Goal: Task Accomplishment & Management: Complete application form

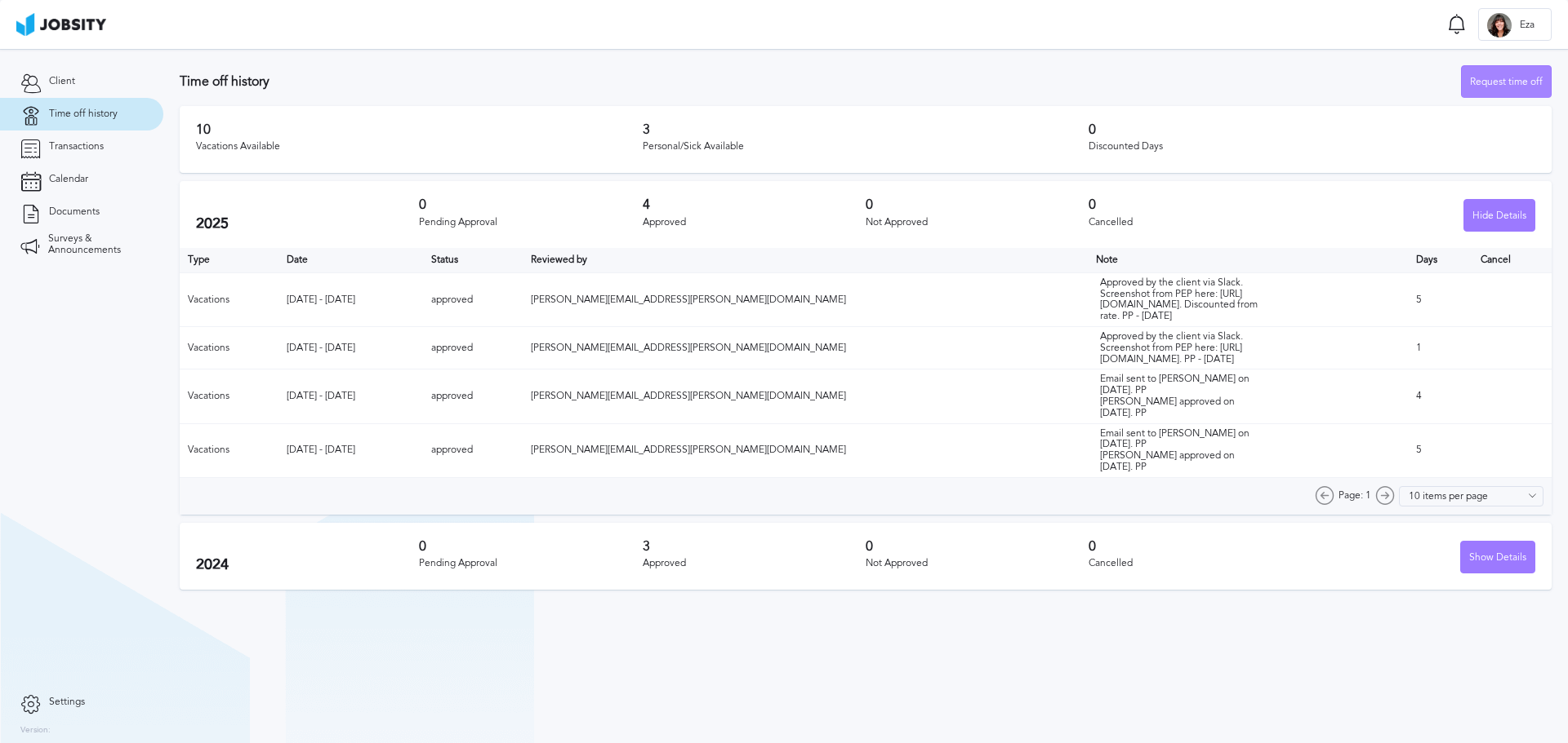
click at [1521, 82] on div "Request time off" at bounding box center [1505, 82] width 89 height 33
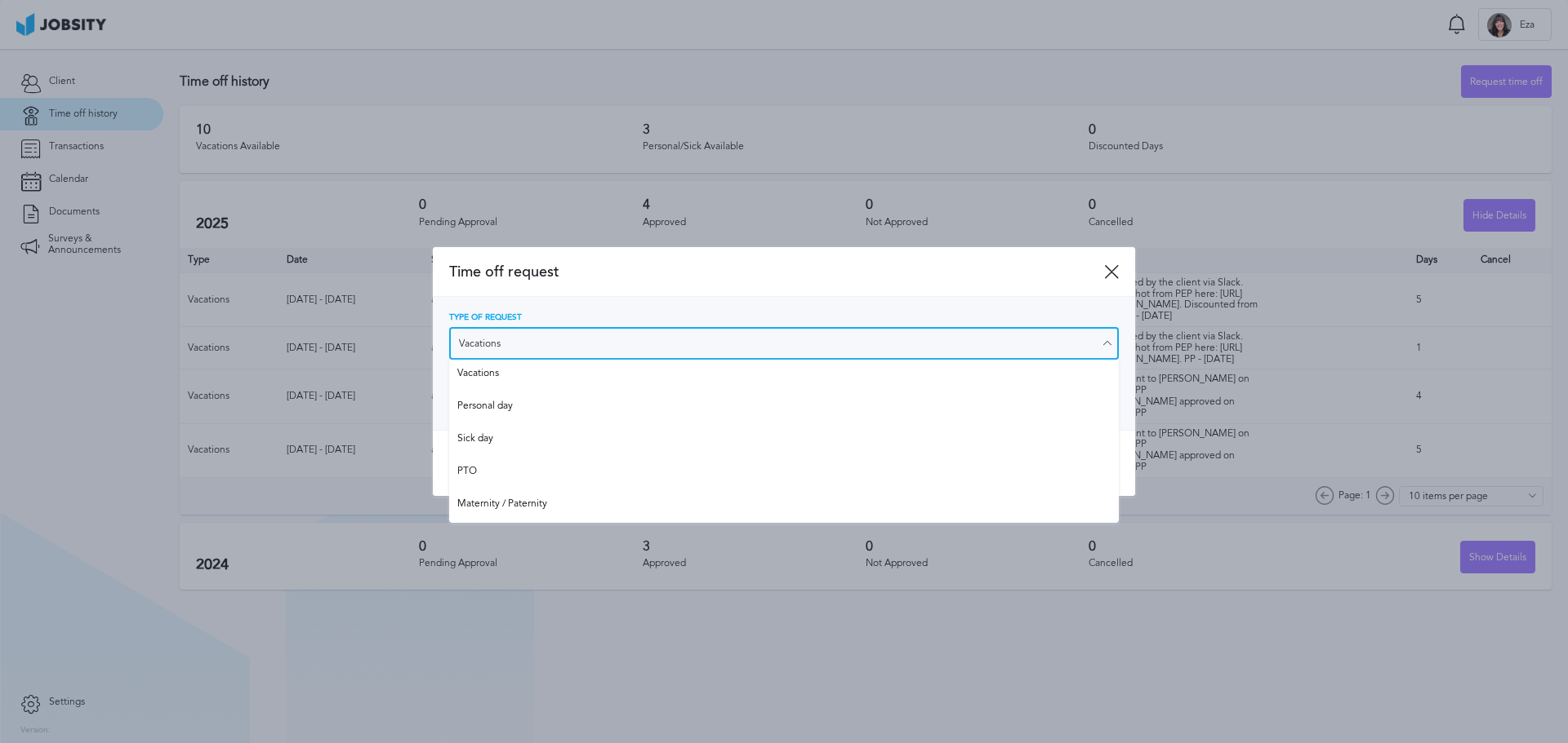
click at [670, 348] on input "Vacations" at bounding box center [784, 344] width 669 height 33
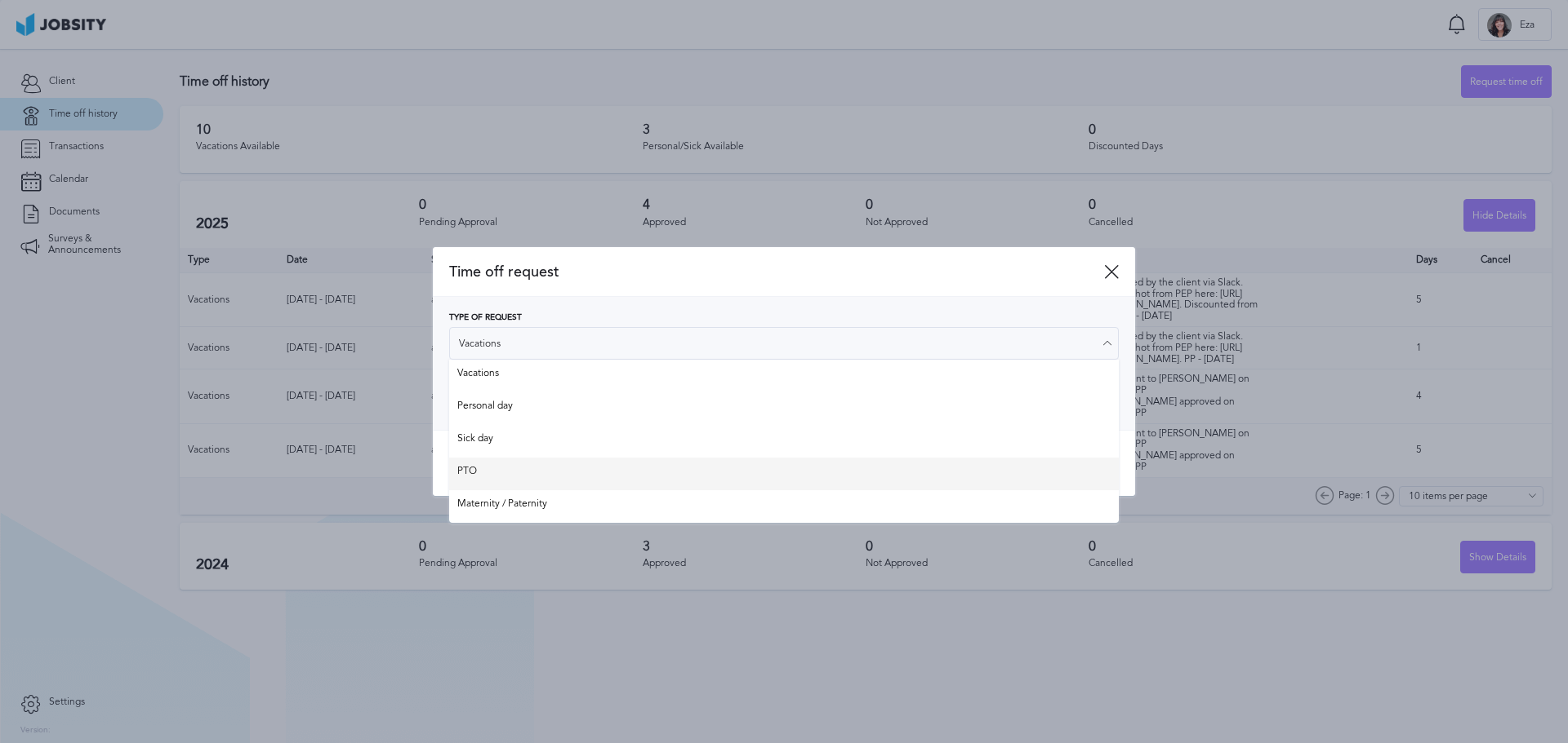
type input "PTO"
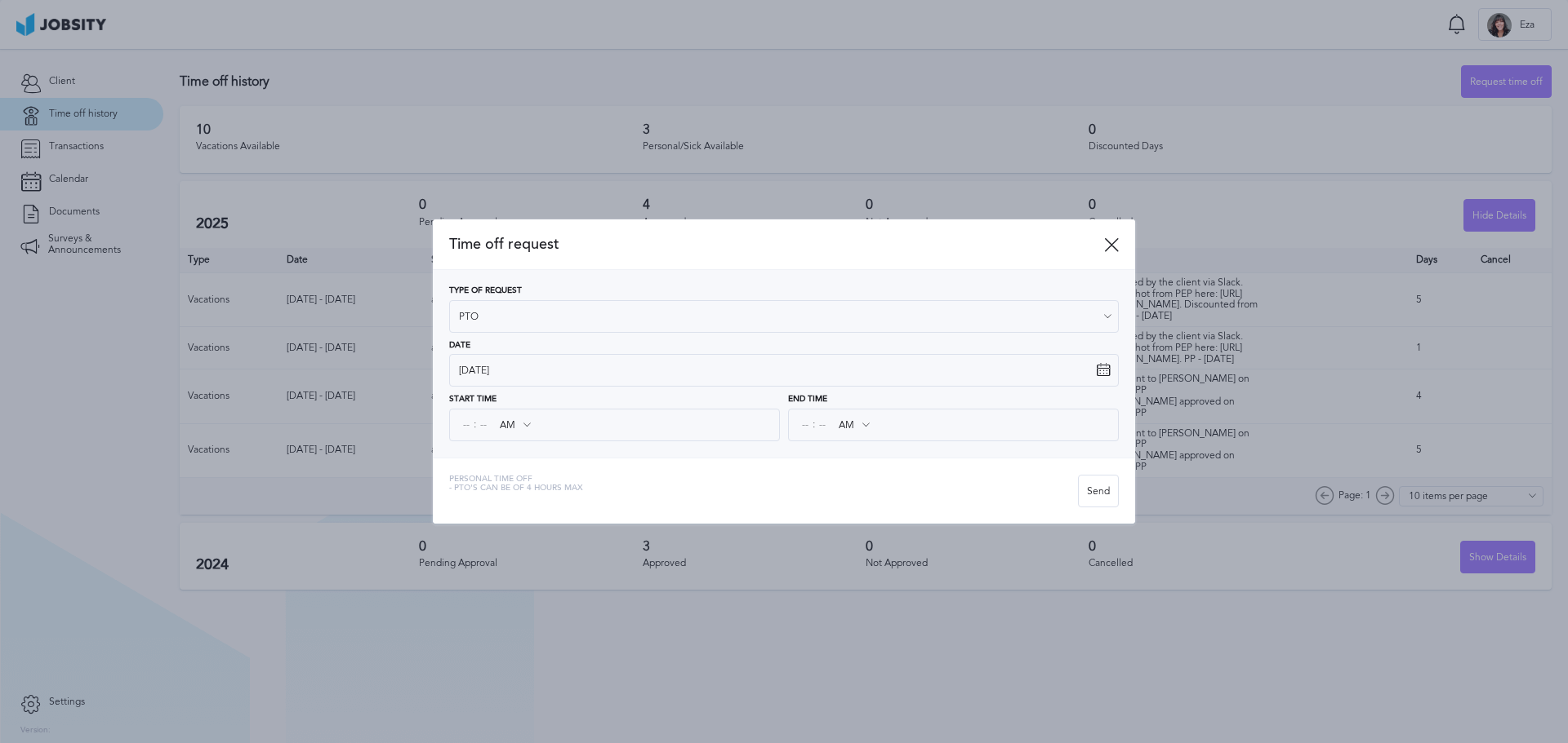
click at [518, 480] on div "Time off request Type of Request PTO Vacations Personal day Sick day PTO Matern…" at bounding box center [784, 372] width 702 height 304
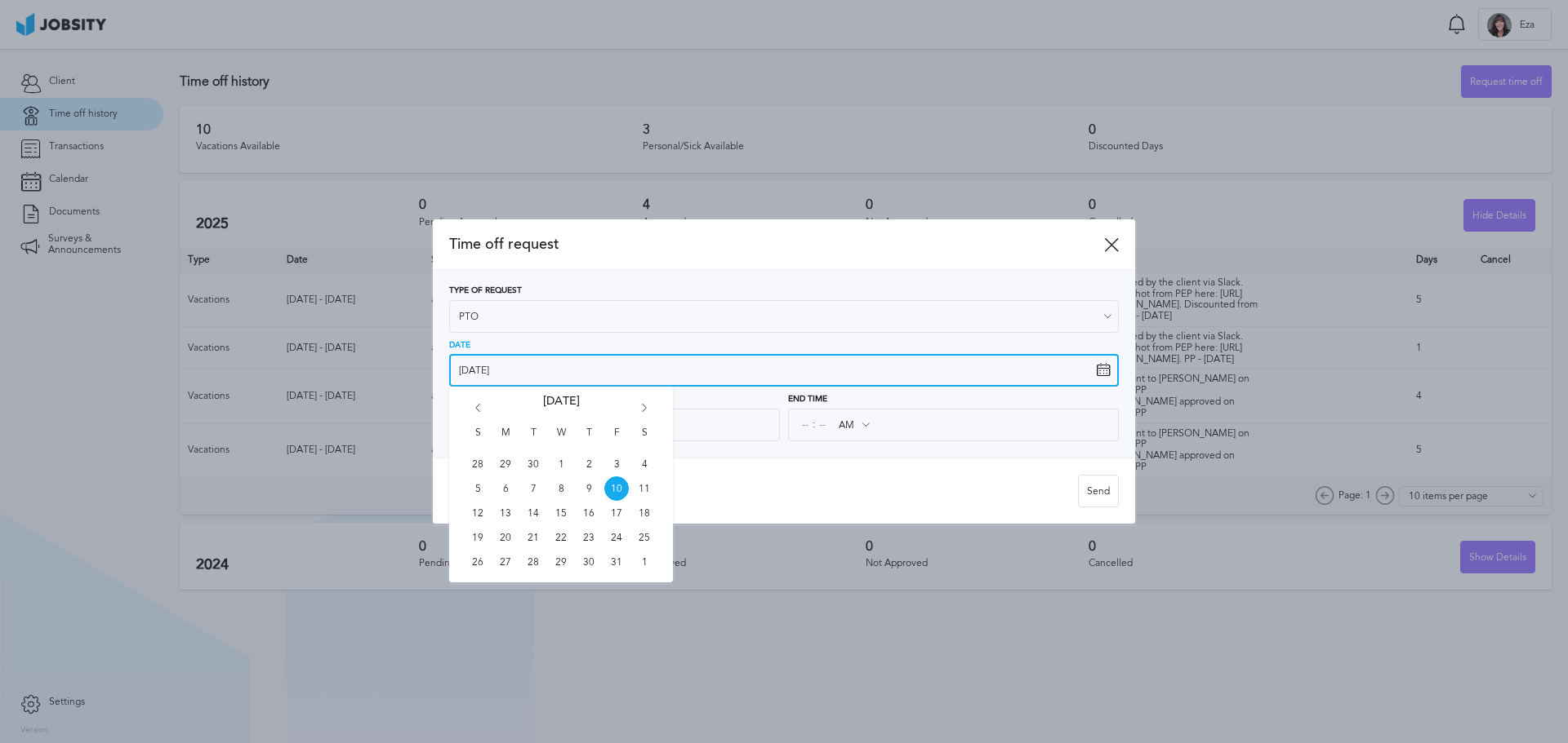
click at [500, 374] on input "[DATE]" at bounding box center [784, 371] width 669 height 33
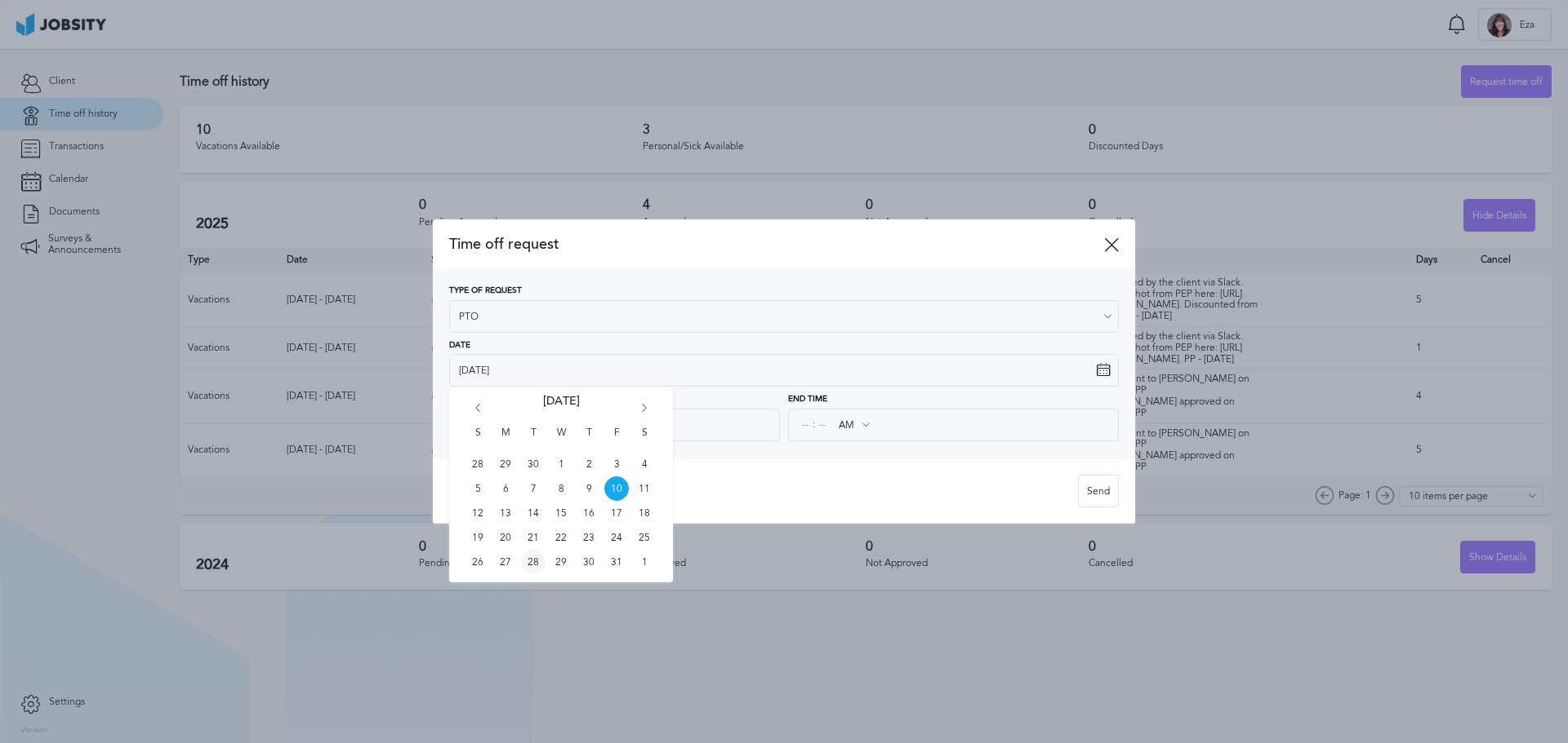
click at [529, 561] on span "28" at bounding box center [532, 562] width 25 height 25
type input "[DATE]"
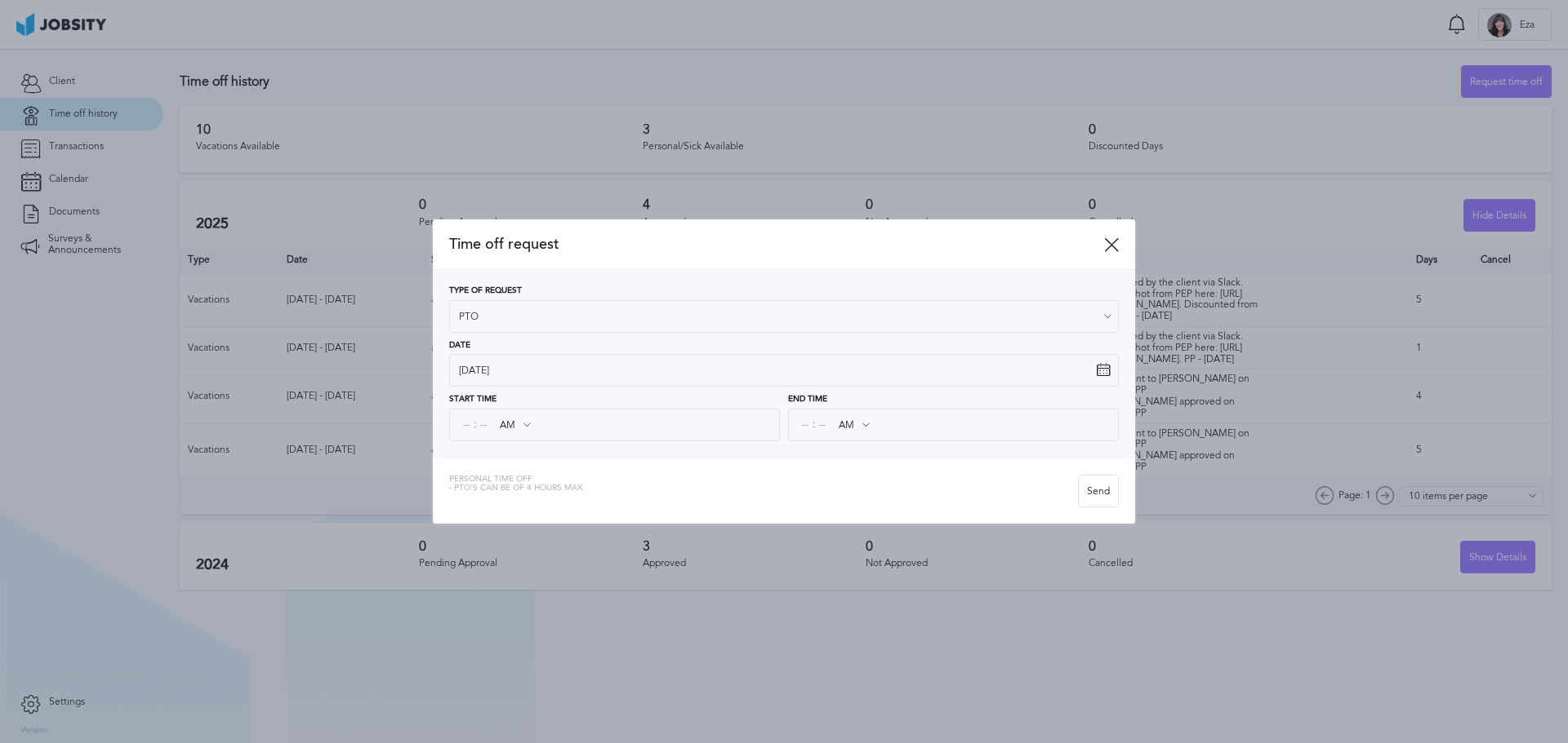
click at [524, 425] on icon at bounding box center [527, 425] width 15 height 15
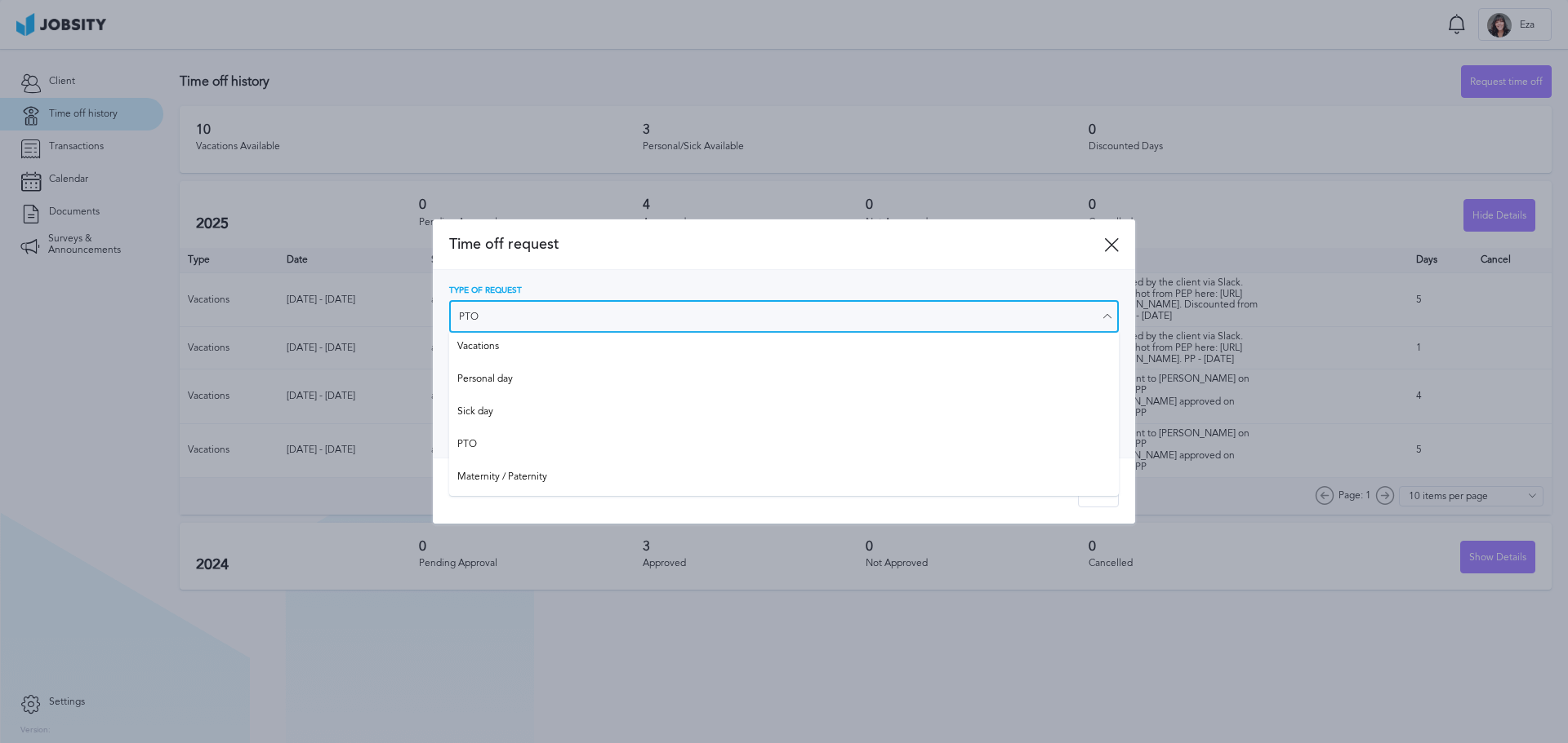
click at [597, 331] on input "PTO" at bounding box center [784, 317] width 669 height 33
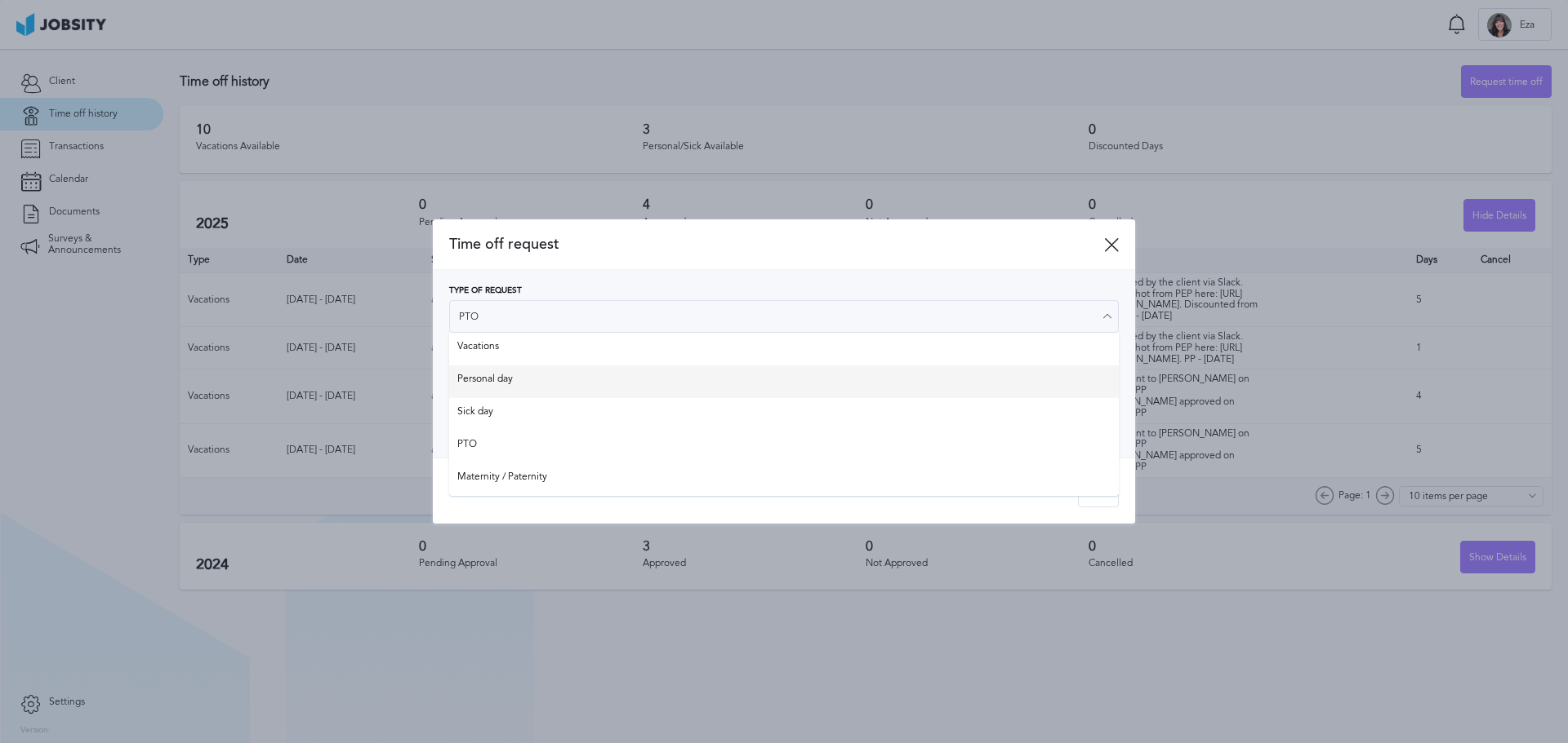
type input "Personal day"
click at [582, 378] on div "Type of Request Personal day Vacations Personal day Sick day PTO Maternity / Pa…" at bounding box center [784, 364] width 669 height 155
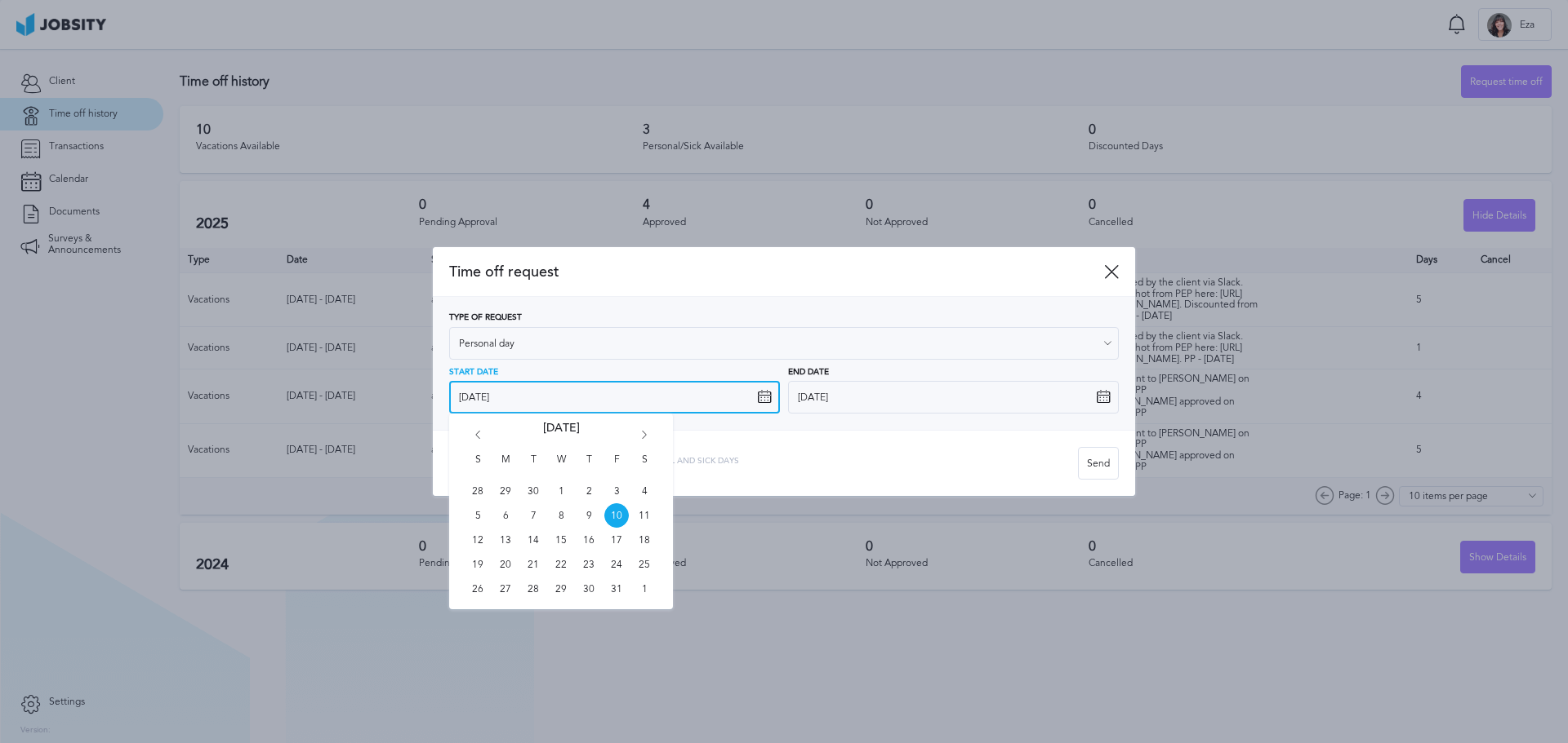
click at [712, 404] on input "[DATE]" at bounding box center [615, 398] width 331 height 33
click at [530, 584] on span "28" at bounding box center [532, 589] width 25 height 25
type input "[DATE]"
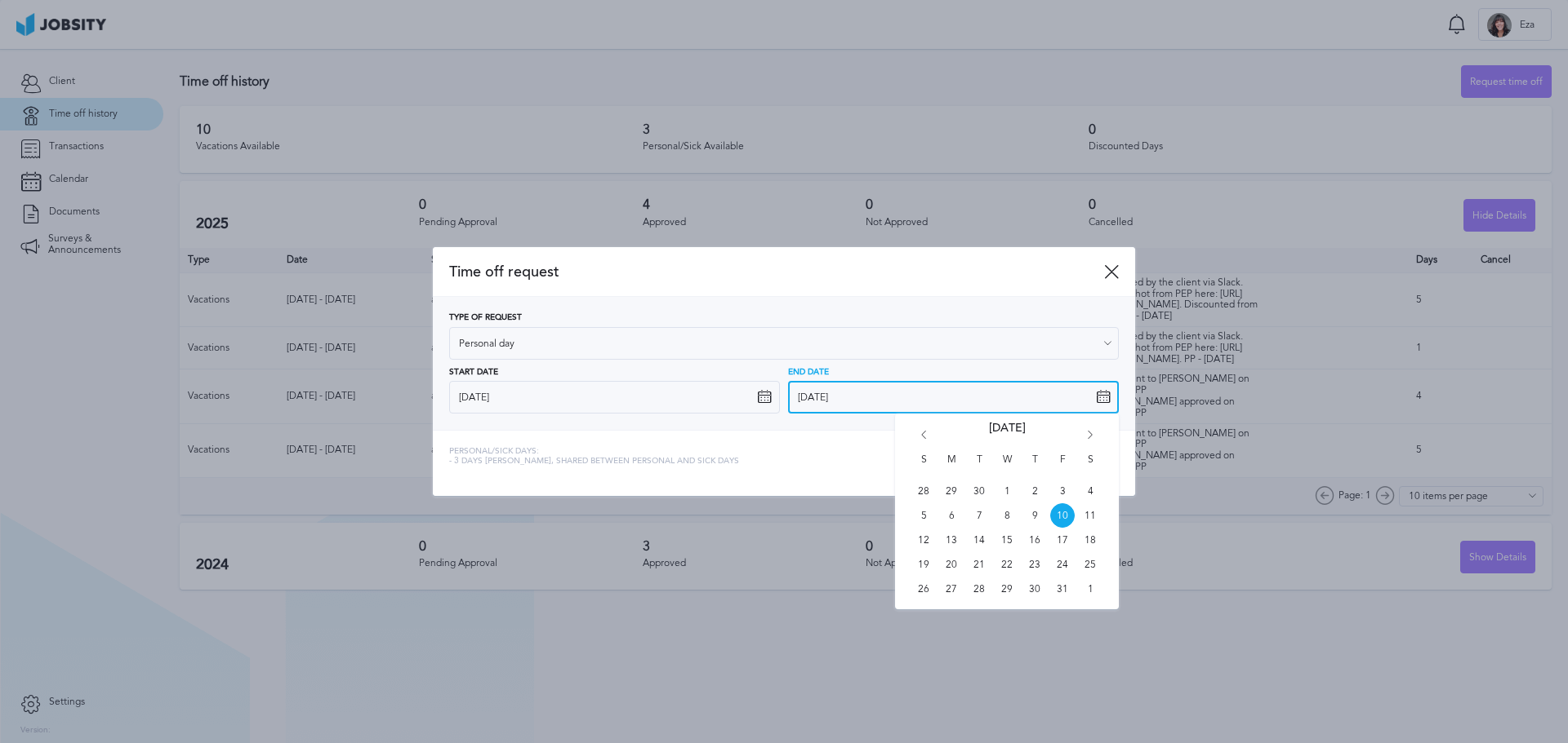
click at [900, 408] on input "[DATE]" at bounding box center [953, 398] width 331 height 33
click at [983, 579] on span "28" at bounding box center [979, 589] width 25 height 25
type input "[DATE]"
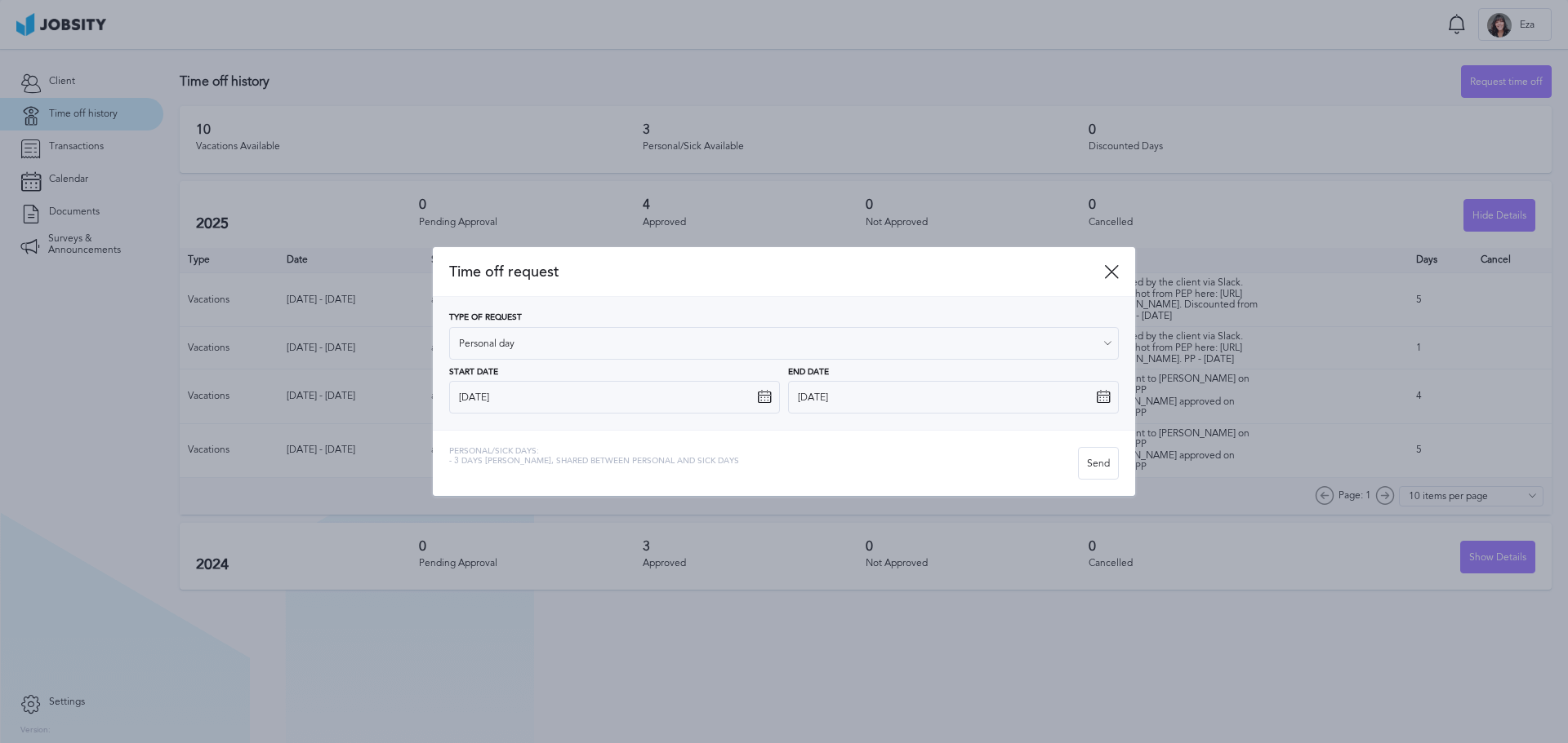
click at [931, 473] on div "Personal/Sick days: - 3 days [PERSON_NAME], shared between personal and sick da…" at bounding box center [763, 464] width 628 height 33
click at [1103, 470] on div "Send" at bounding box center [1098, 465] width 39 height 33
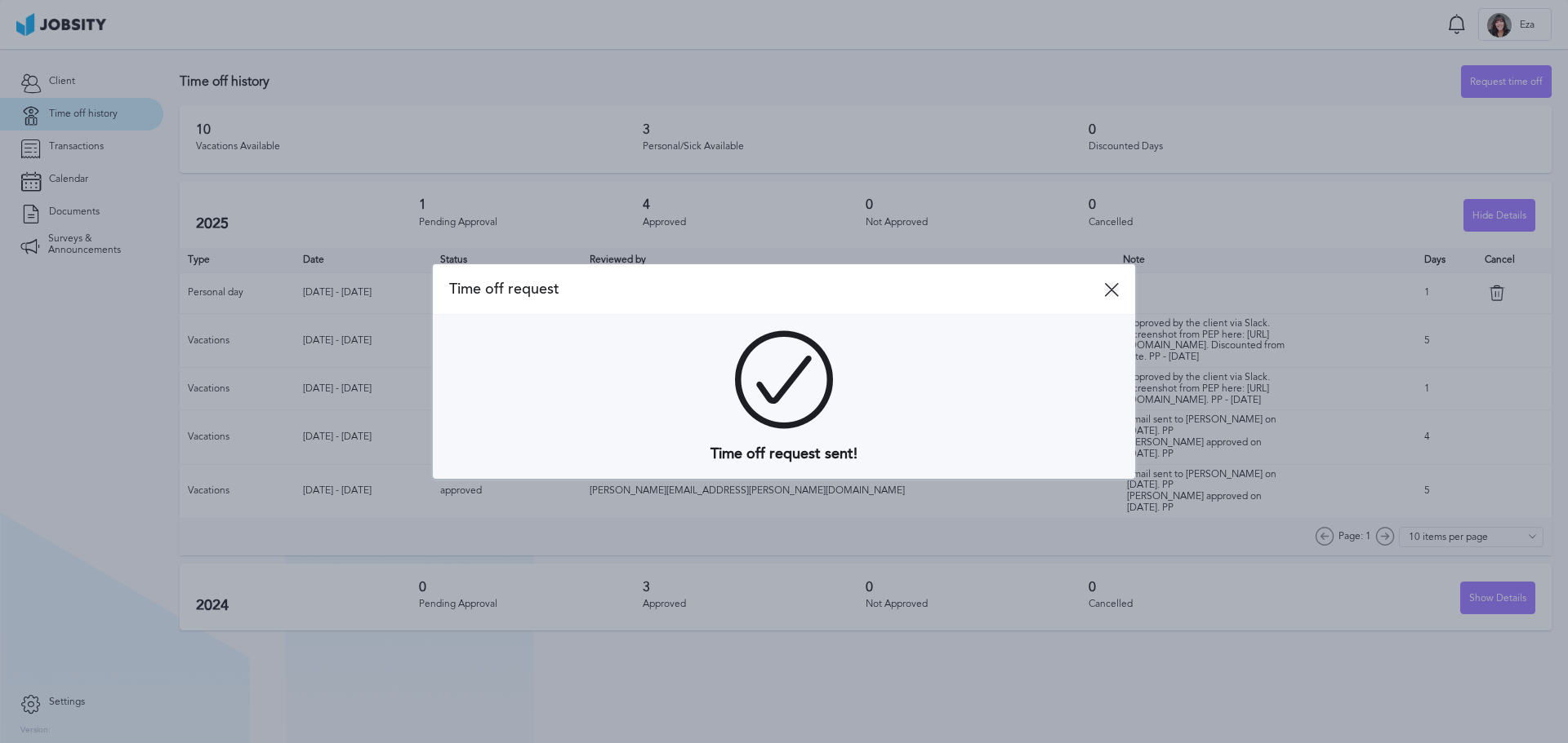
click at [1111, 289] on icon at bounding box center [1111, 289] width 15 height 15
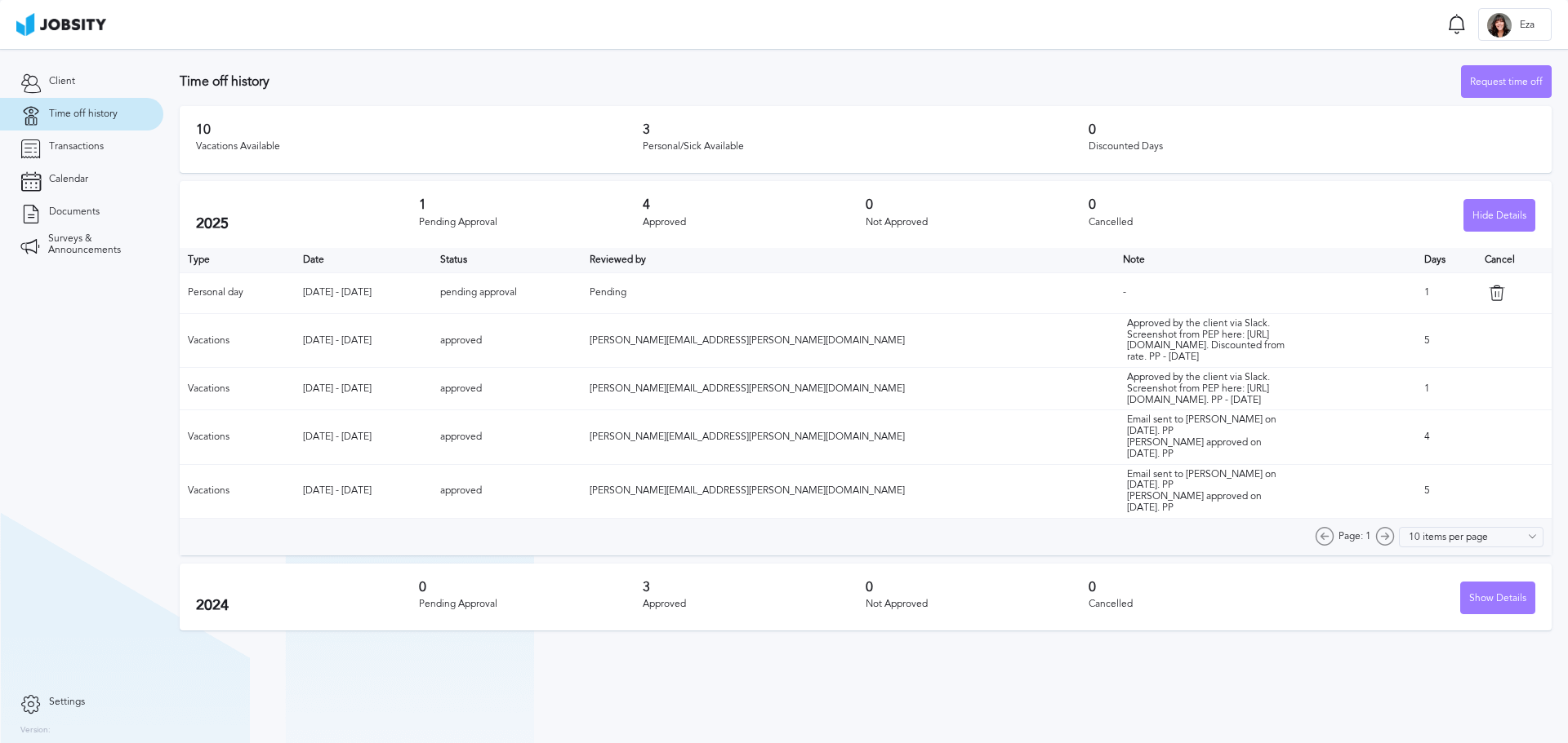
click at [644, 611] on div "Approved" at bounding box center [754, 604] width 223 height 12
click at [748, 595] on h3 "3" at bounding box center [754, 588] width 223 height 15
click at [1488, 612] on div "Show Details" at bounding box center [1497, 599] width 73 height 33
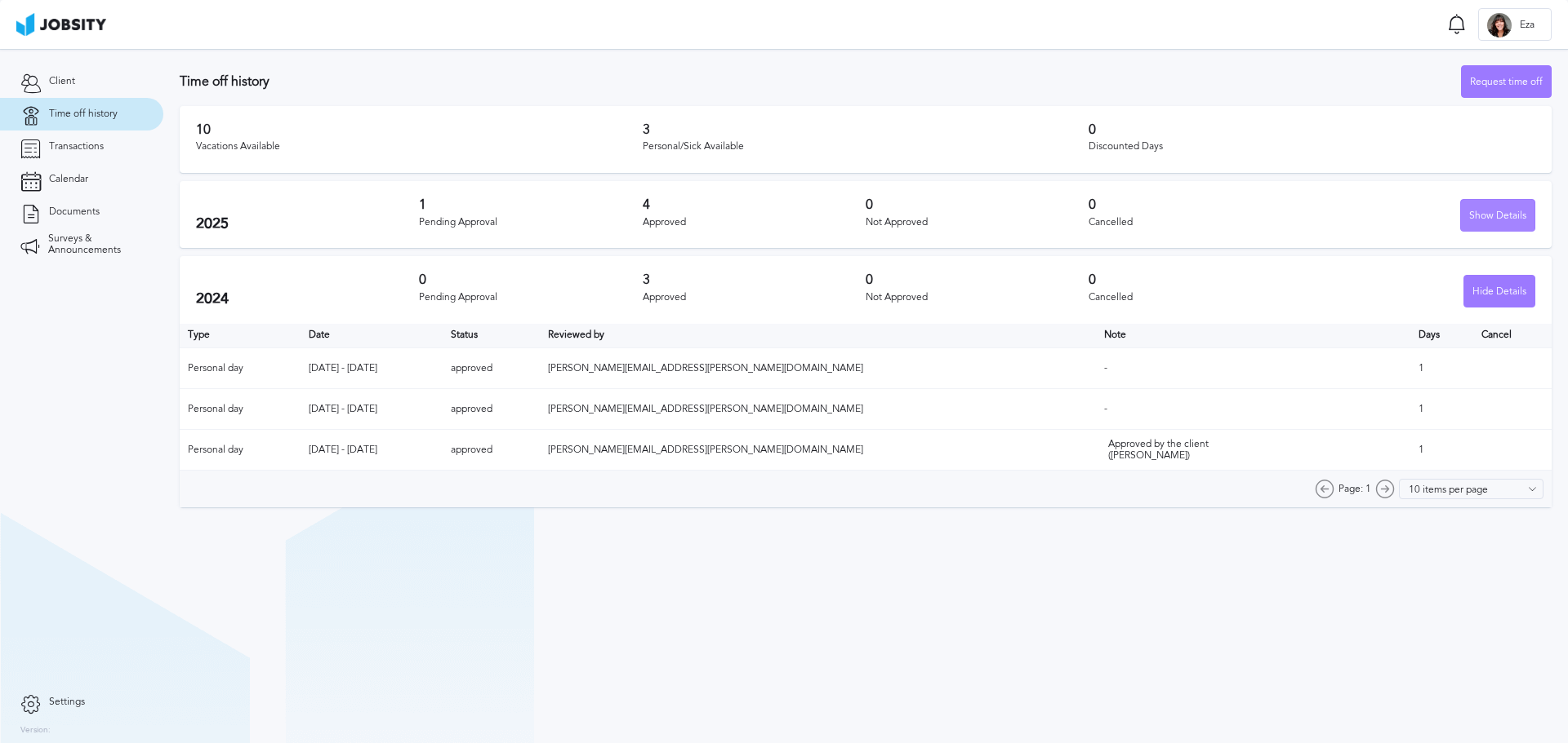
click at [1500, 221] on div "Show Details" at bounding box center [1497, 216] width 73 height 33
